Goal: Information Seeking & Learning: Check status

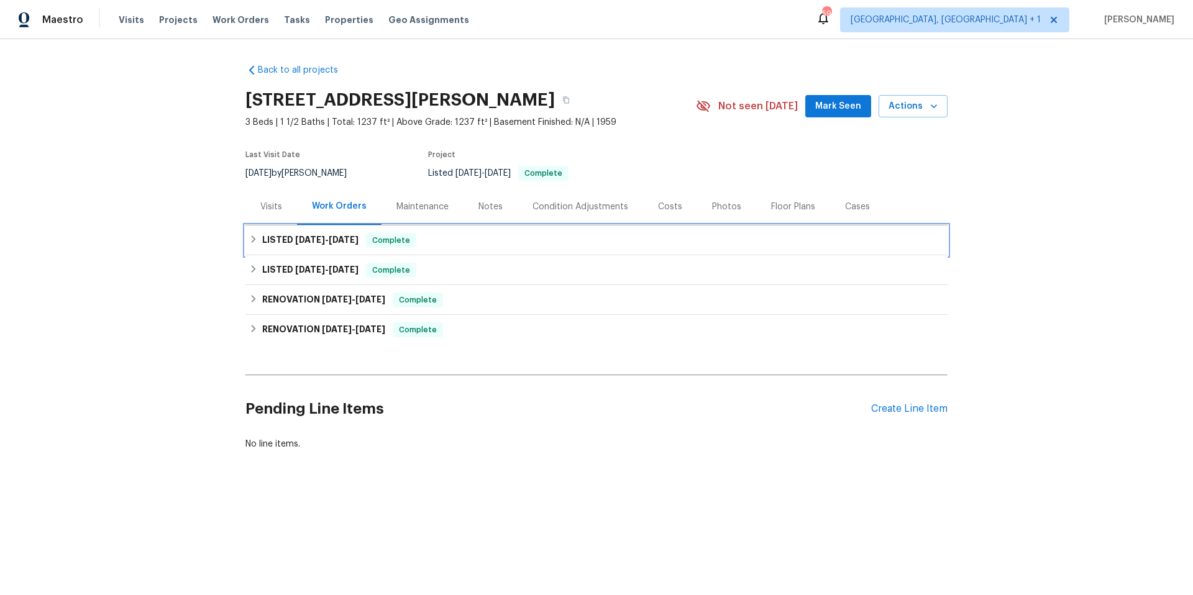
click at [487, 245] on div "LISTED 6/30/25 - 8/8/25 Complete" at bounding box center [596, 240] width 695 height 15
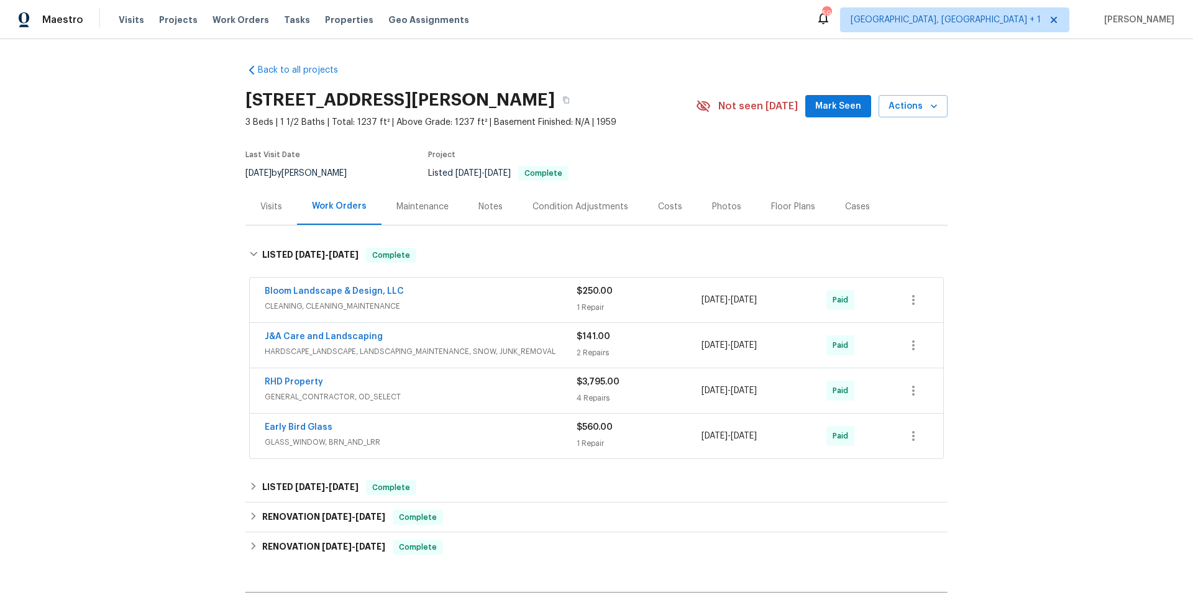
click at [500, 391] on span "GENERAL_CONTRACTOR, OD_SELECT" at bounding box center [421, 397] width 312 height 12
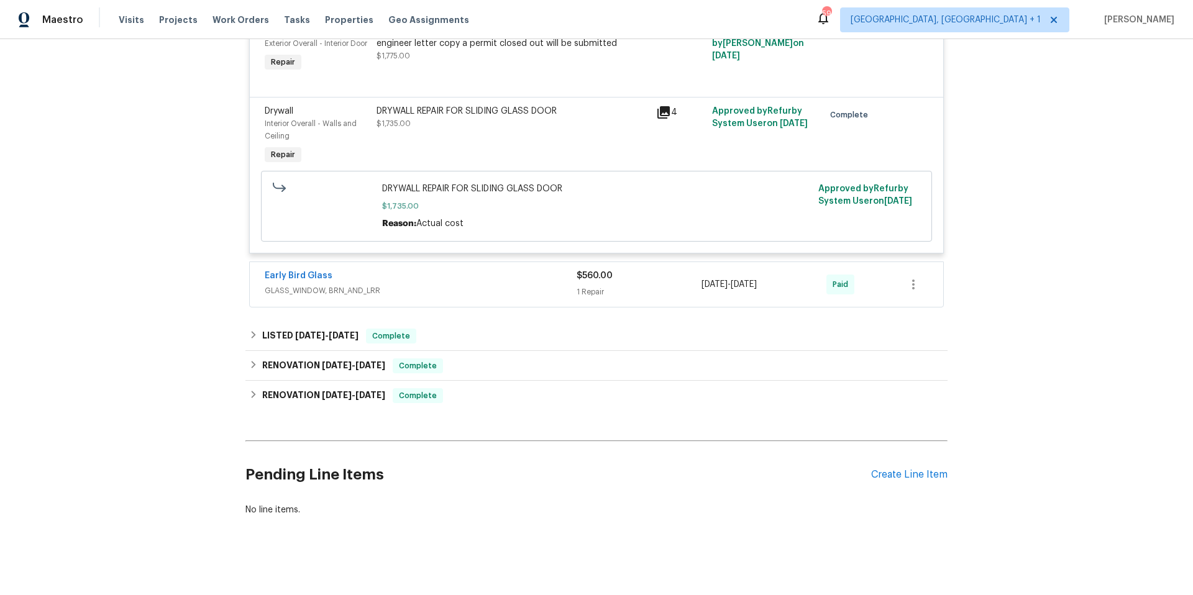
scroll to position [596, 0]
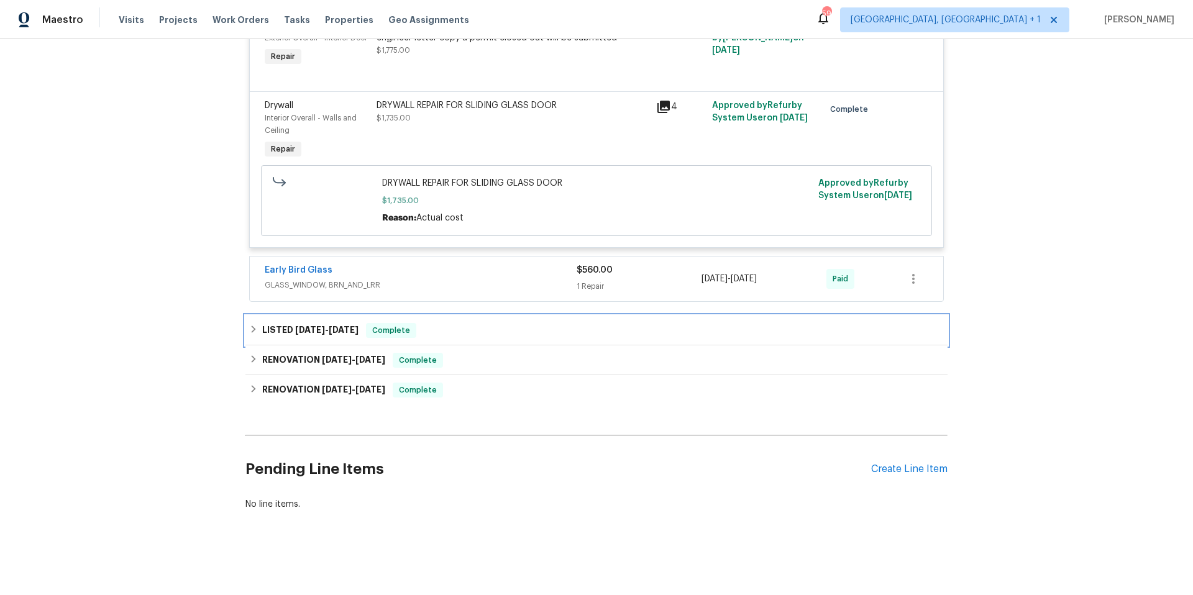
click at [529, 346] on div "LISTED 4/23/25 - 5/27/25 Complete" at bounding box center [596, 331] width 702 height 30
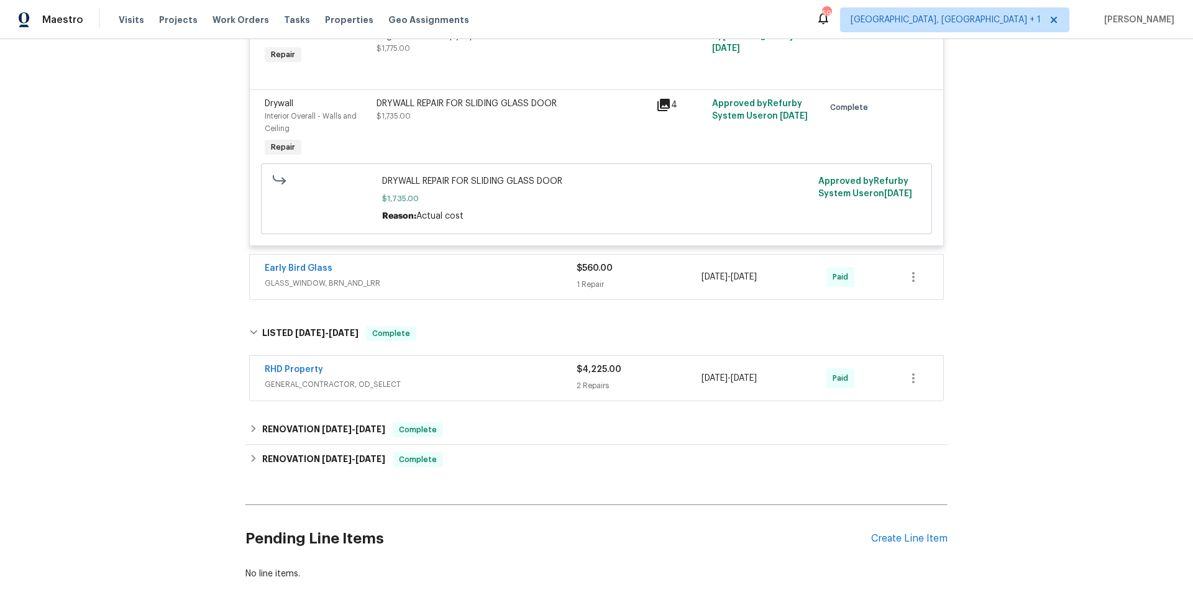
click at [531, 391] on span "GENERAL_CONTRACTOR, OD_SELECT" at bounding box center [421, 384] width 312 height 12
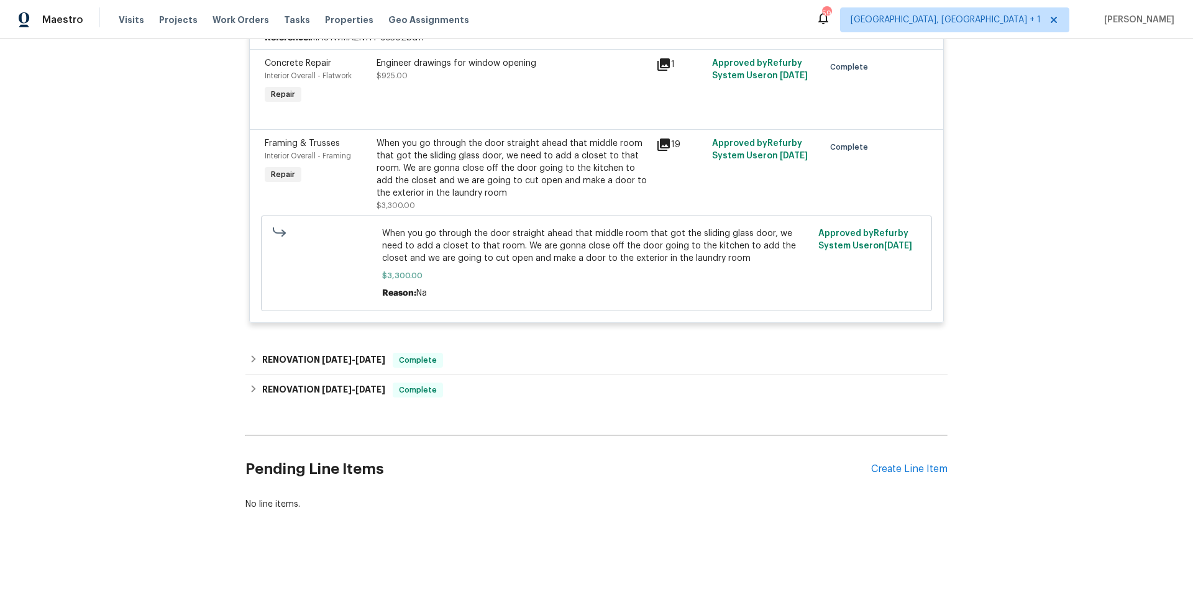
scroll to position [997, 0]
click at [491, 365] on div "RENOVATION 4/9/25 - 4/11/25 Complete" at bounding box center [596, 361] width 702 height 30
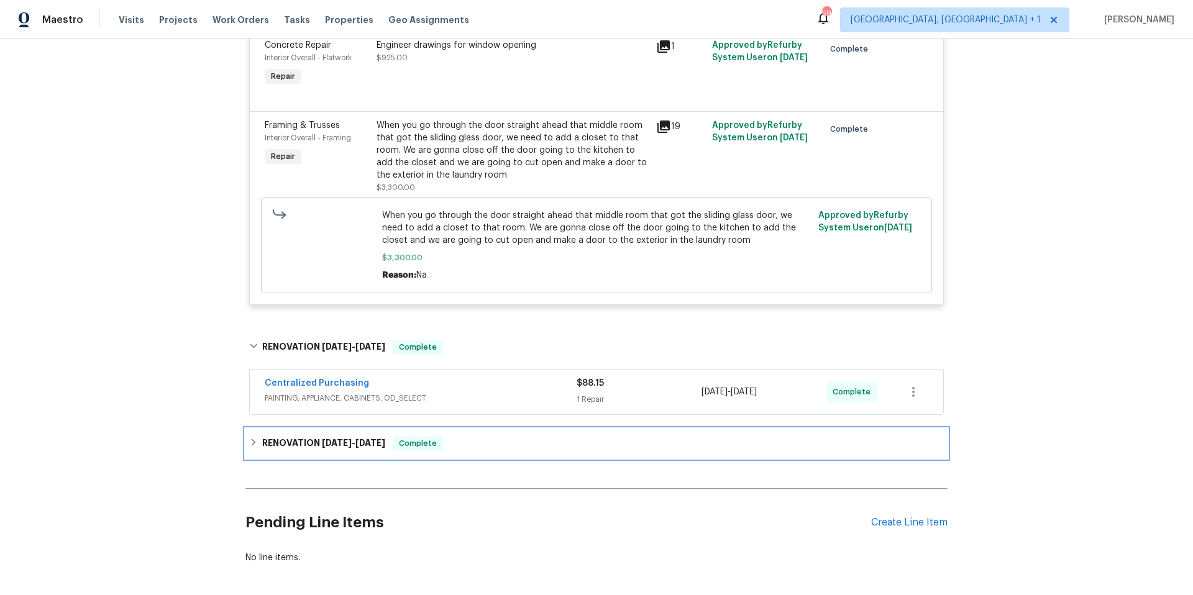
click at [499, 449] on div "RENOVATION 3/3/25 - 4/7/25 Complete" at bounding box center [596, 444] width 702 height 30
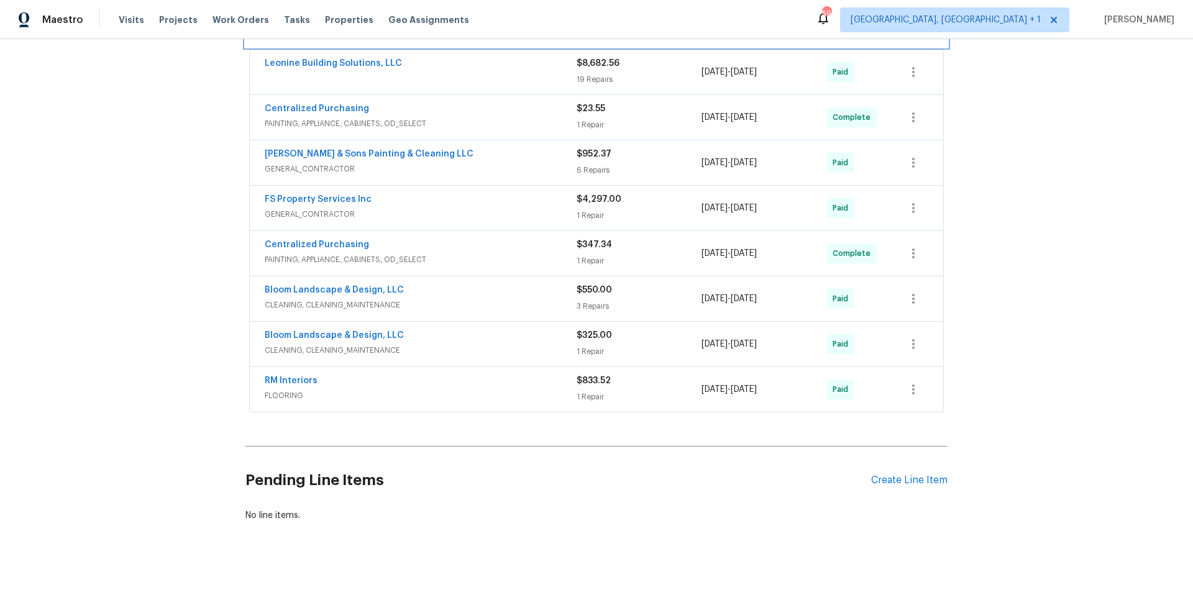
scroll to position [1318, 0]
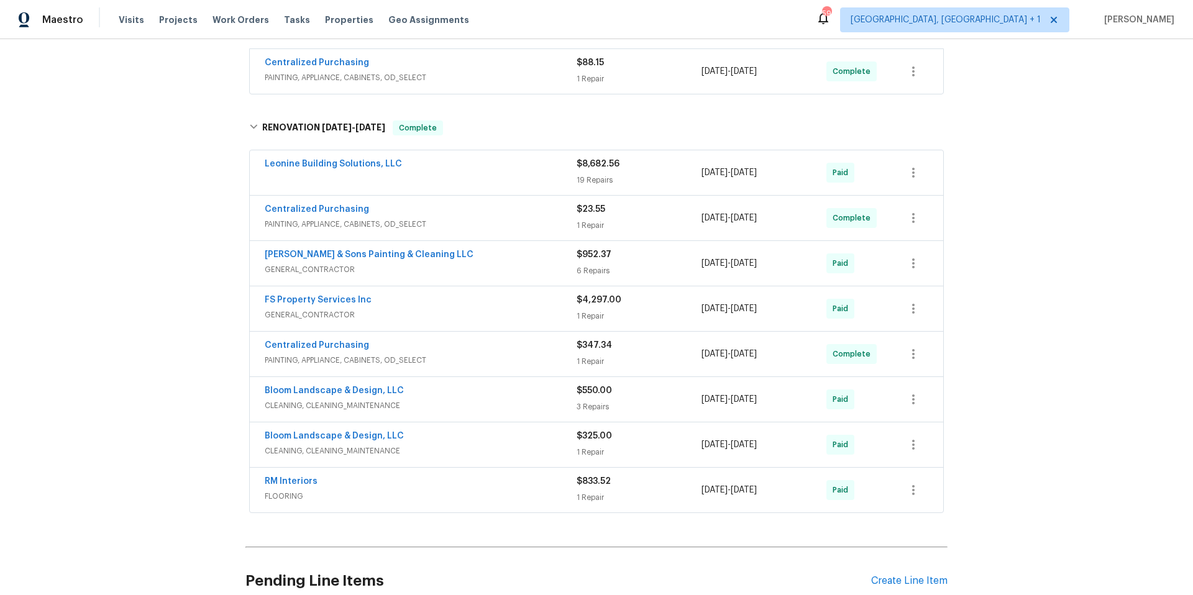
click at [492, 321] on span "GENERAL_CONTRACTOR" at bounding box center [421, 315] width 312 height 12
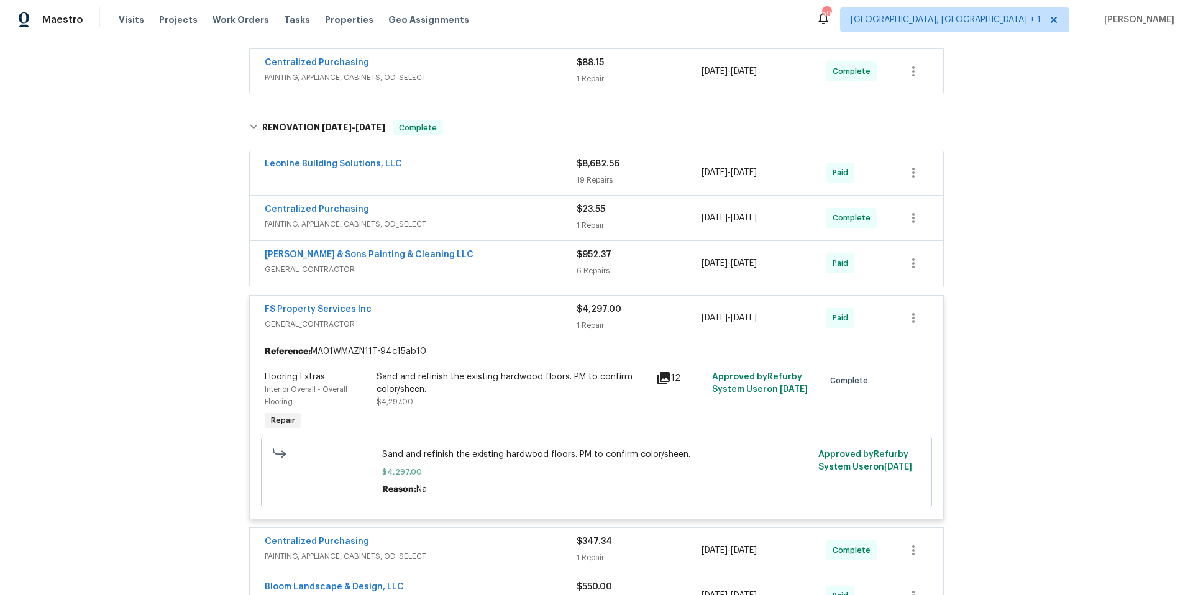
click at [470, 173] on div "Leonine Building Solutions, LLC" at bounding box center [421, 165] width 312 height 15
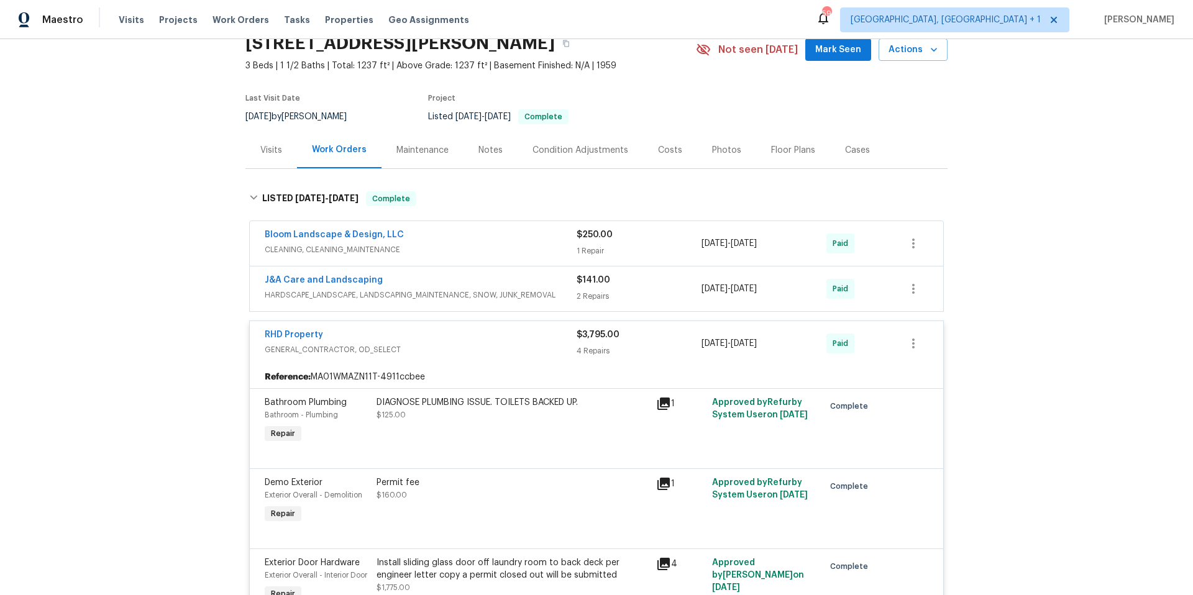
scroll to position [0, 0]
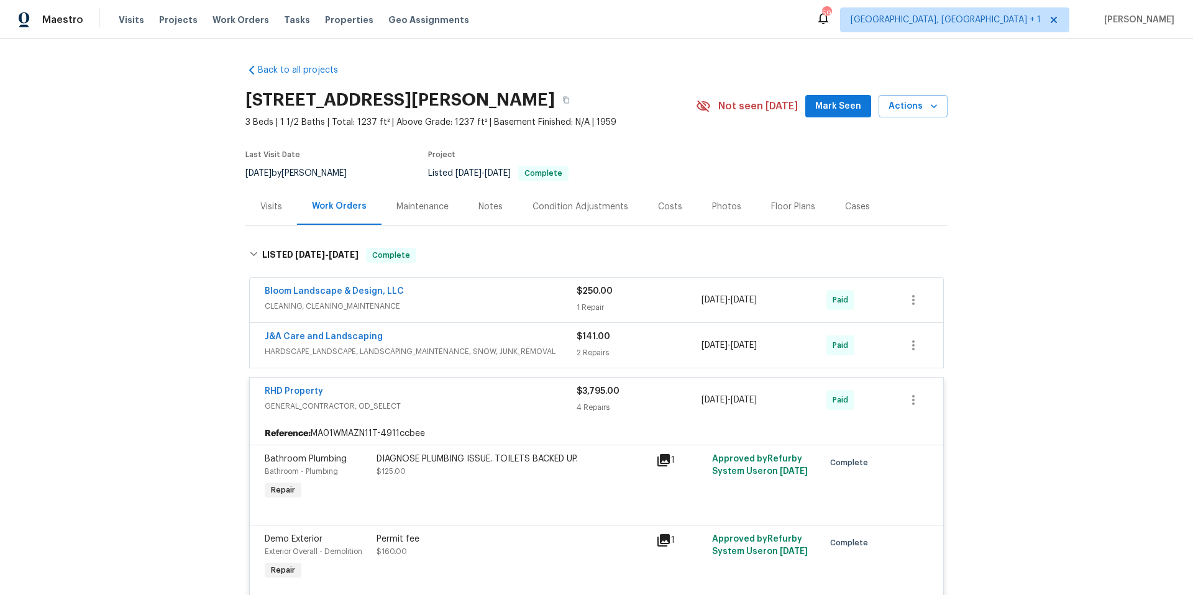
click at [582, 204] on div "Condition Adjustments" at bounding box center [581, 207] width 96 height 12
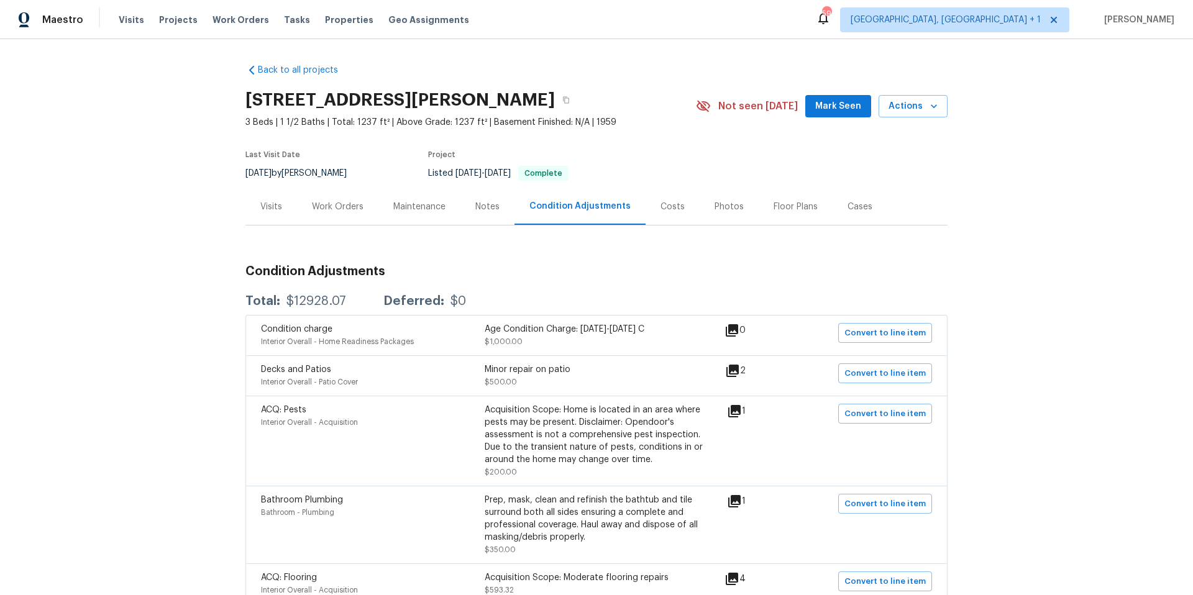
click at [661, 213] on div "Costs" at bounding box center [673, 207] width 24 height 12
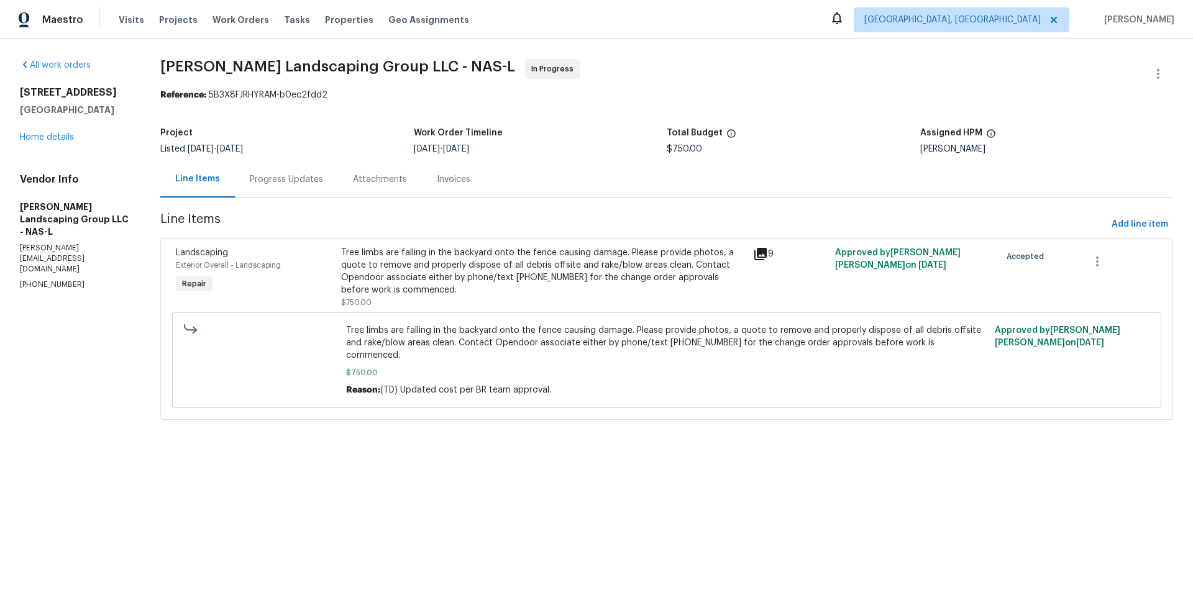
click at [306, 178] on div "Progress Updates" at bounding box center [286, 179] width 73 height 12
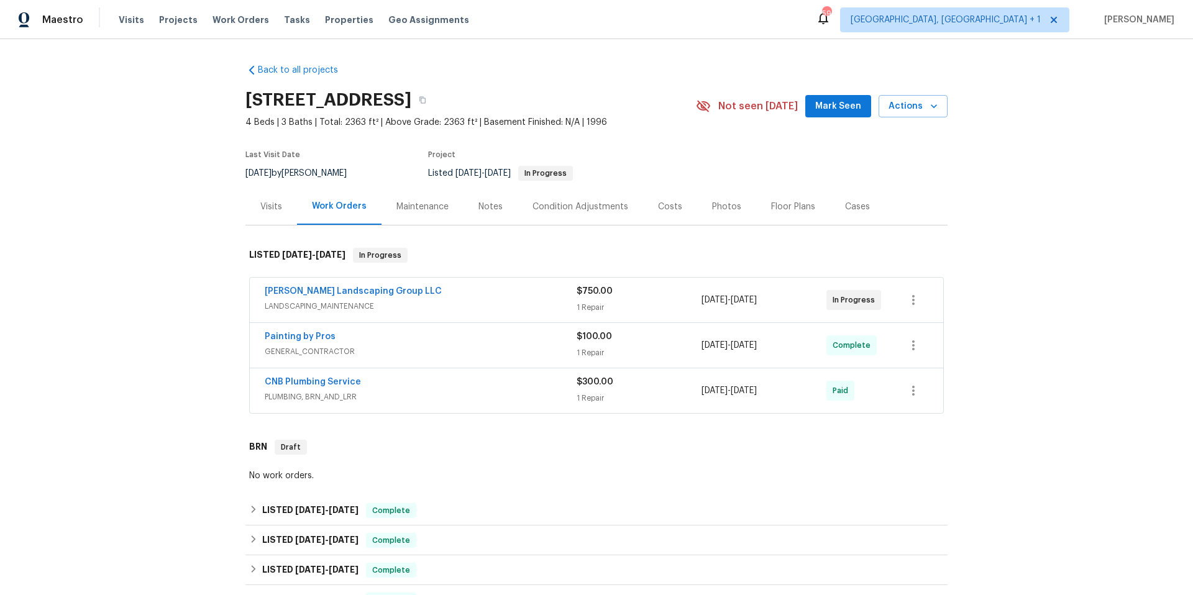
click at [482, 209] on div "Notes" at bounding box center [490, 207] width 24 height 12
